Goal: Transaction & Acquisition: Book appointment/travel/reservation

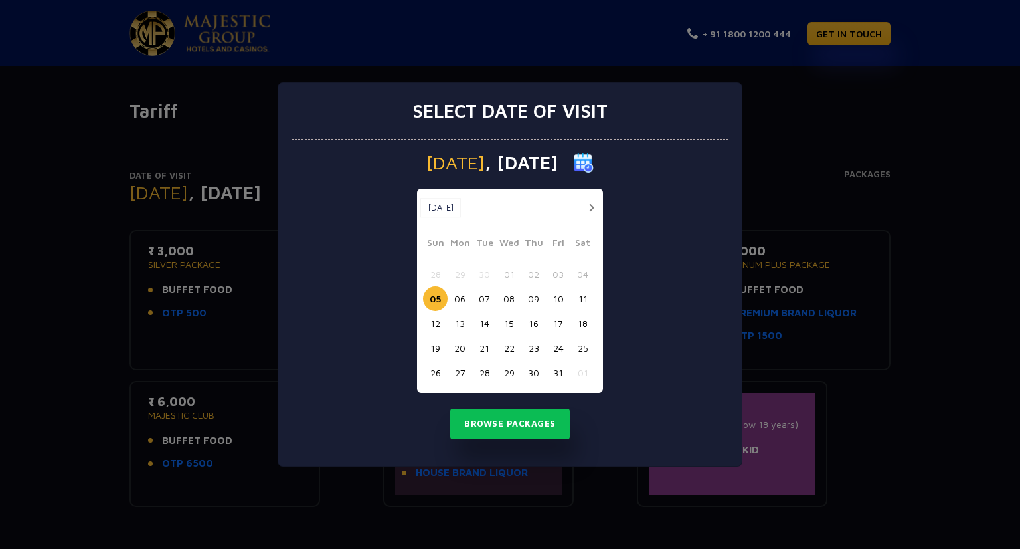
click at [459, 369] on button "27" at bounding box center [460, 372] width 25 height 25
click at [486, 432] on button "Browse Packages" at bounding box center [510, 423] width 120 height 31
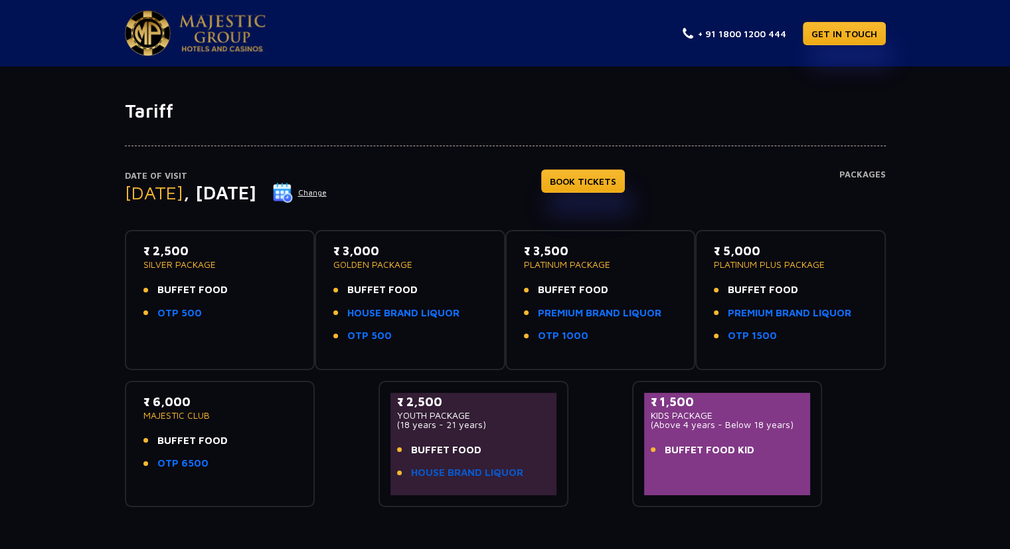
click at [481, 468] on link "HOUSE BRAND LIQUOR" at bounding box center [467, 472] width 112 height 15
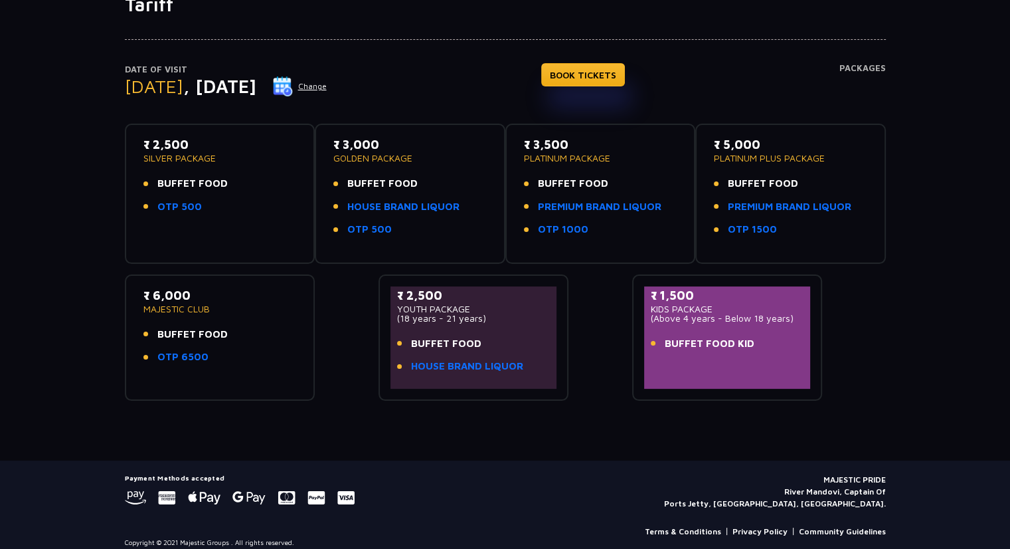
scroll to position [117, 0]
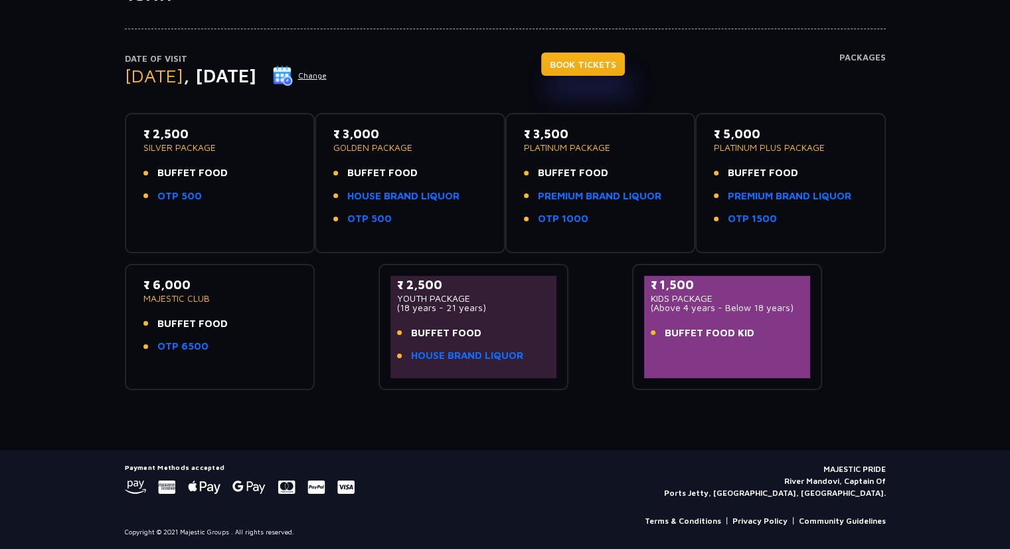
click at [619, 64] on link "BOOK TICKETS" at bounding box center [583, 63] width 84 height 23
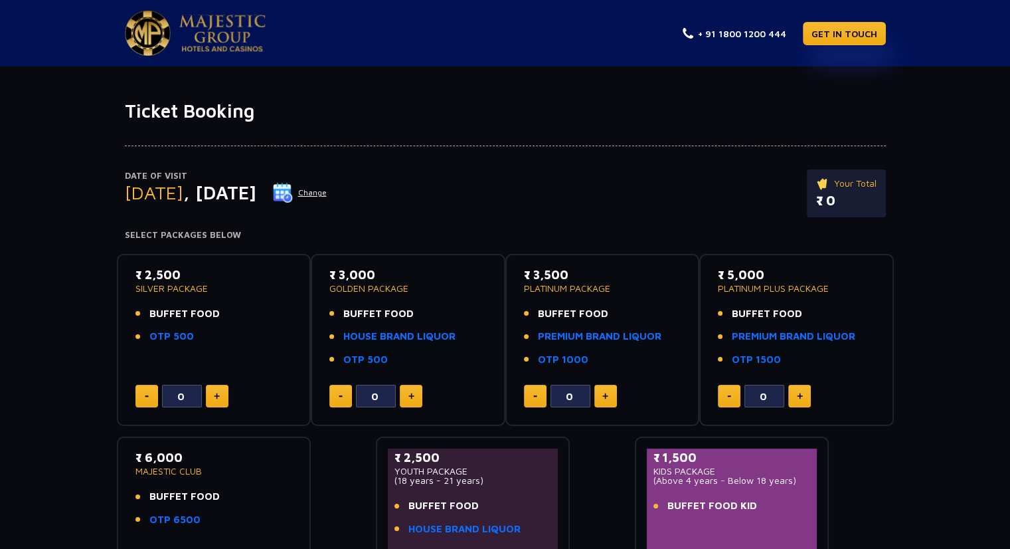
click at [612, 401] on button at bounding box center [605, 396] width 23 height 23
type input "2"
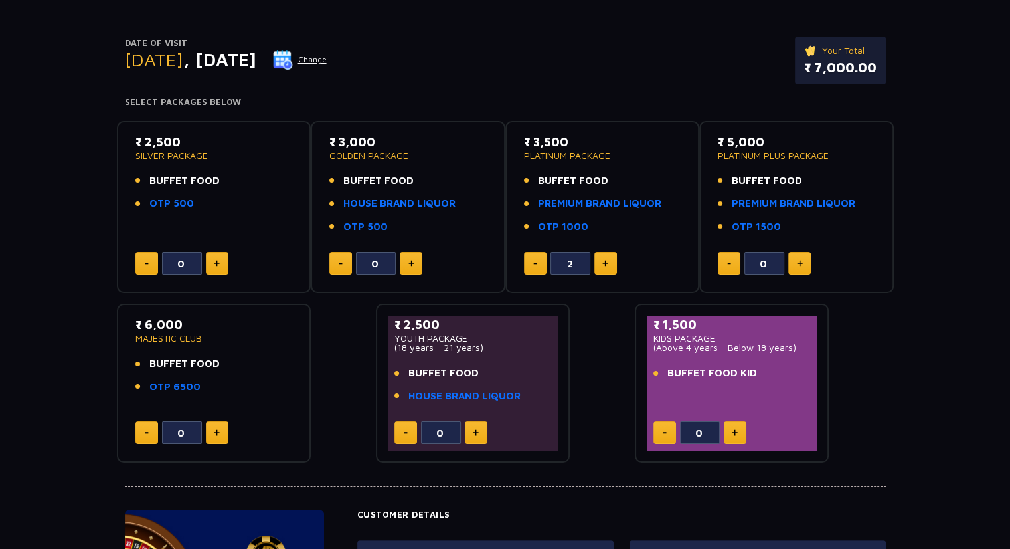
click at [480, 432] on button at bounding box center [476, 432] width 23 height 23
type input "1"
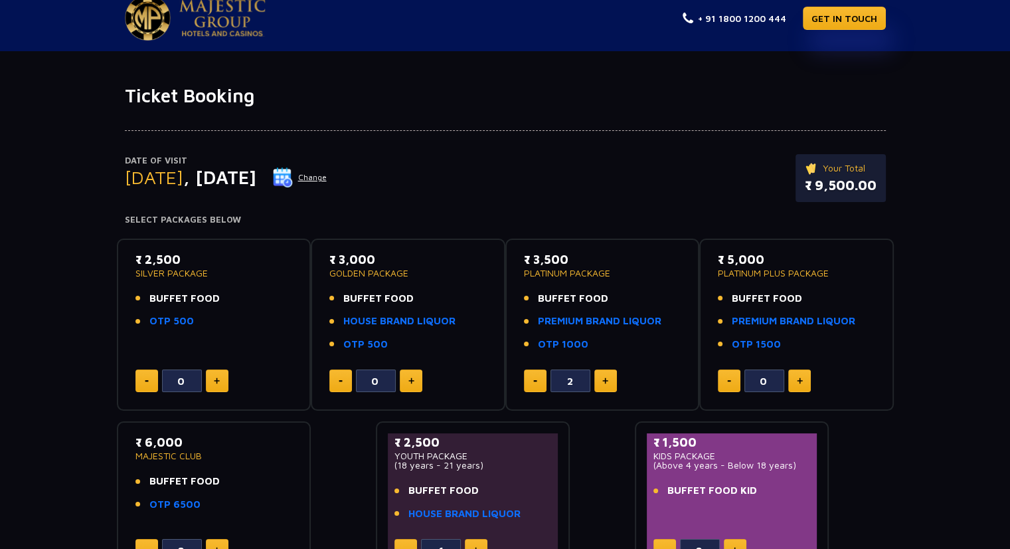
scroll to position [0, 0]
